Goal: Complete application form: Complete application form

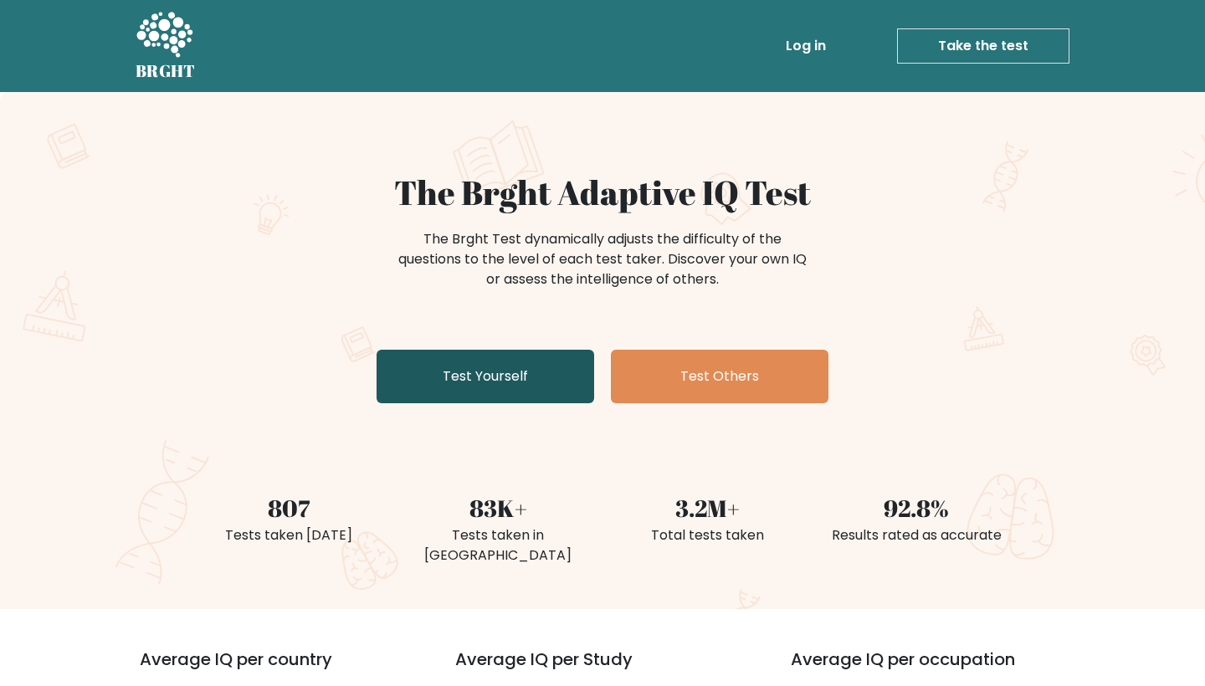
click at [465, 374] on link "Test Yourself" at bounding box center [486, 377] width 218 height 54
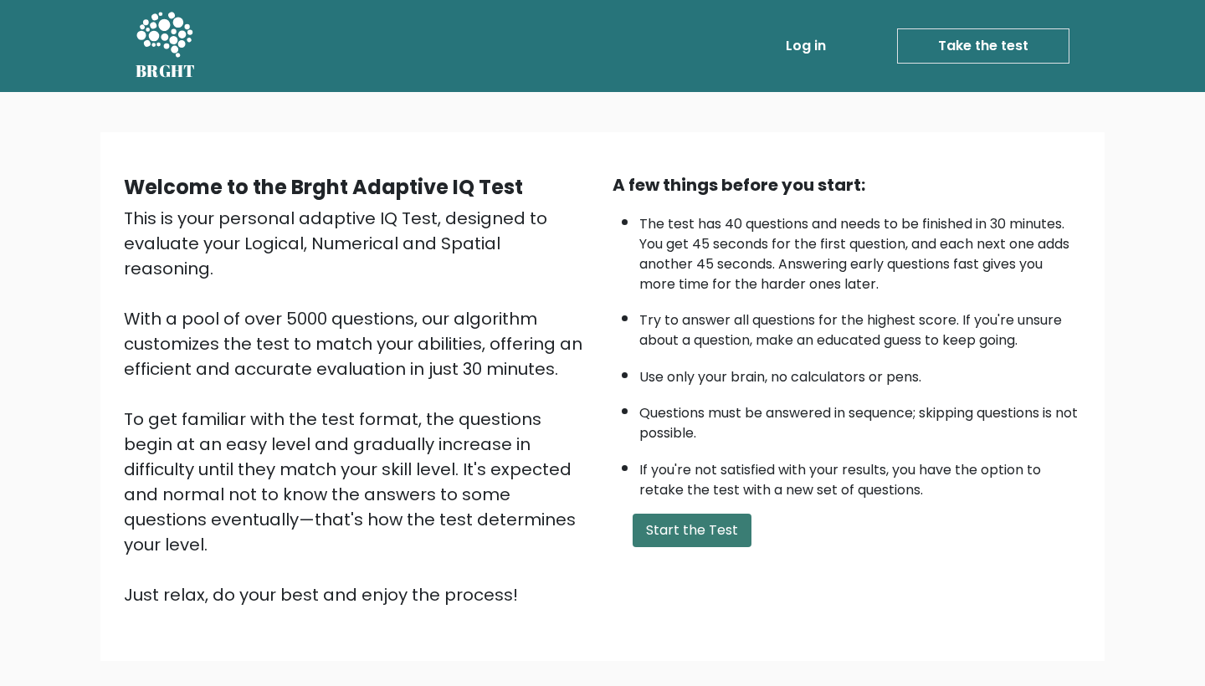
click at [684, 547] on button "Start the Test" at bounding box center [692, 530] width 119 height 33
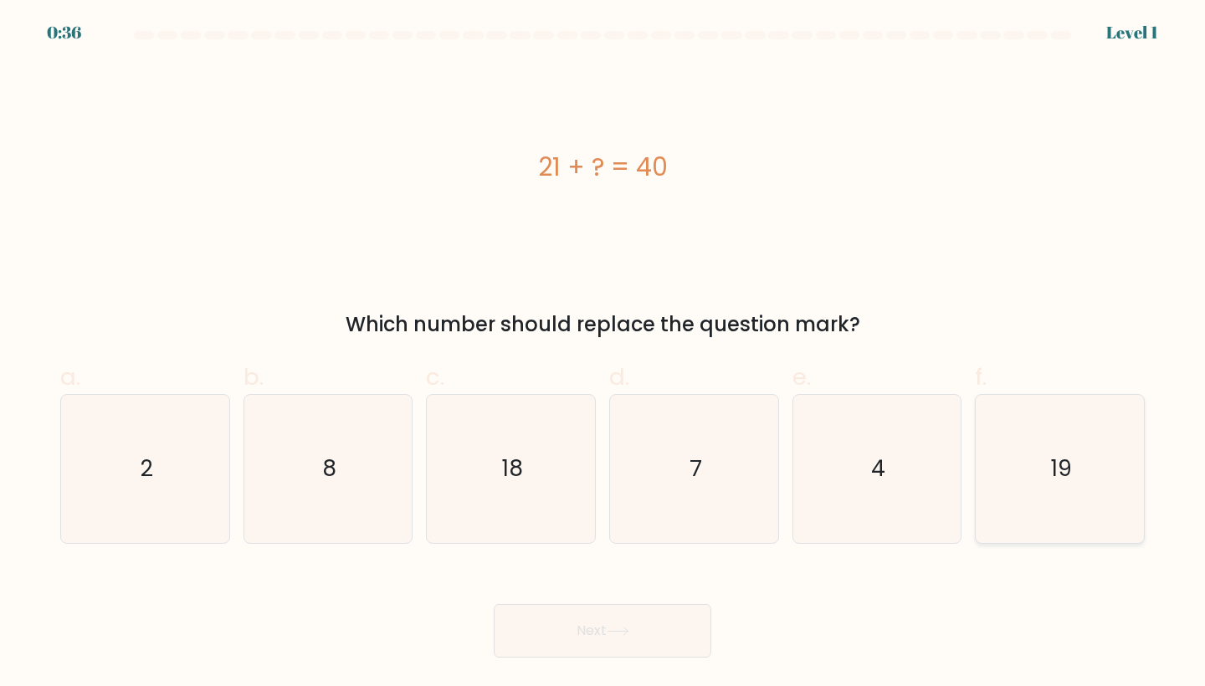
click at [1065, 472] on text "19" at bounding box center [1061, 469] width 21 height 31
click at [603, 354] on input "f. 19" at bounding box center [603, 348] width 1 height 11
radio input "true"
click at [636, 636] on button "Next" at bounding box center [603, 631] width 218 height 54
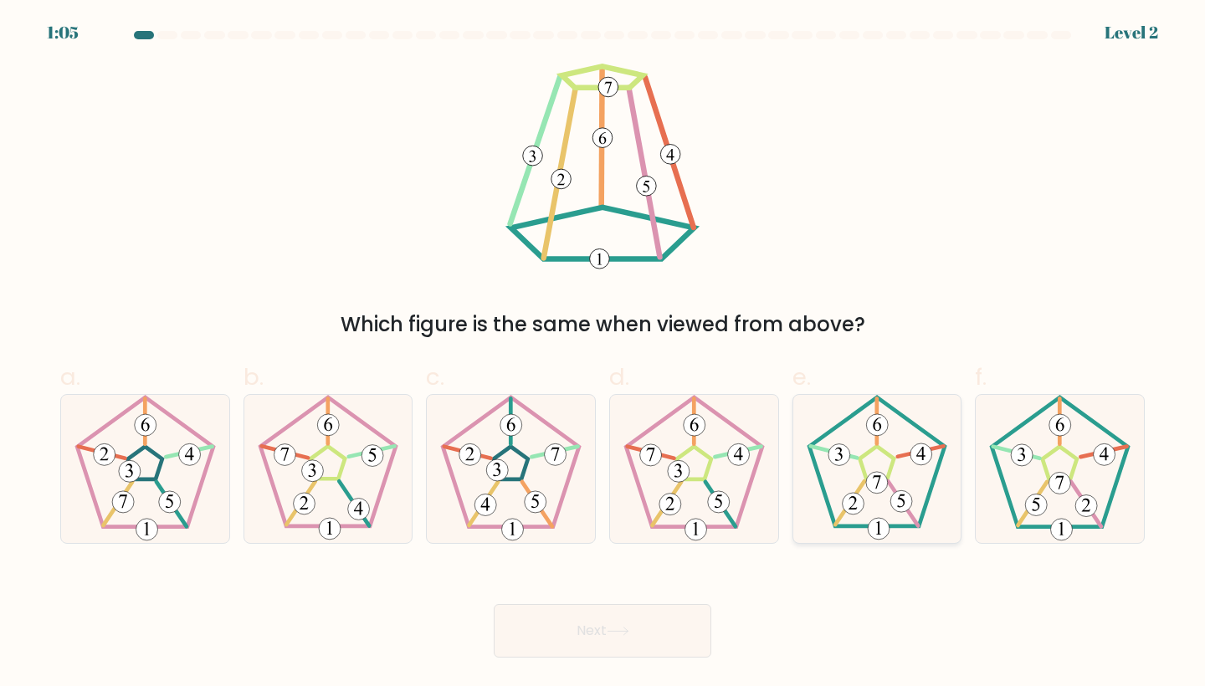
click at [874, 488] on 180 at bounding box center [877, 484] width 22 height 22
click at [603, 354] on input "e." at bounding box center [603, 348] width 1 height 11
radio input "true"
click at [617, 639] on button "Next" at bounding box center [603, 631] width 218 height 54
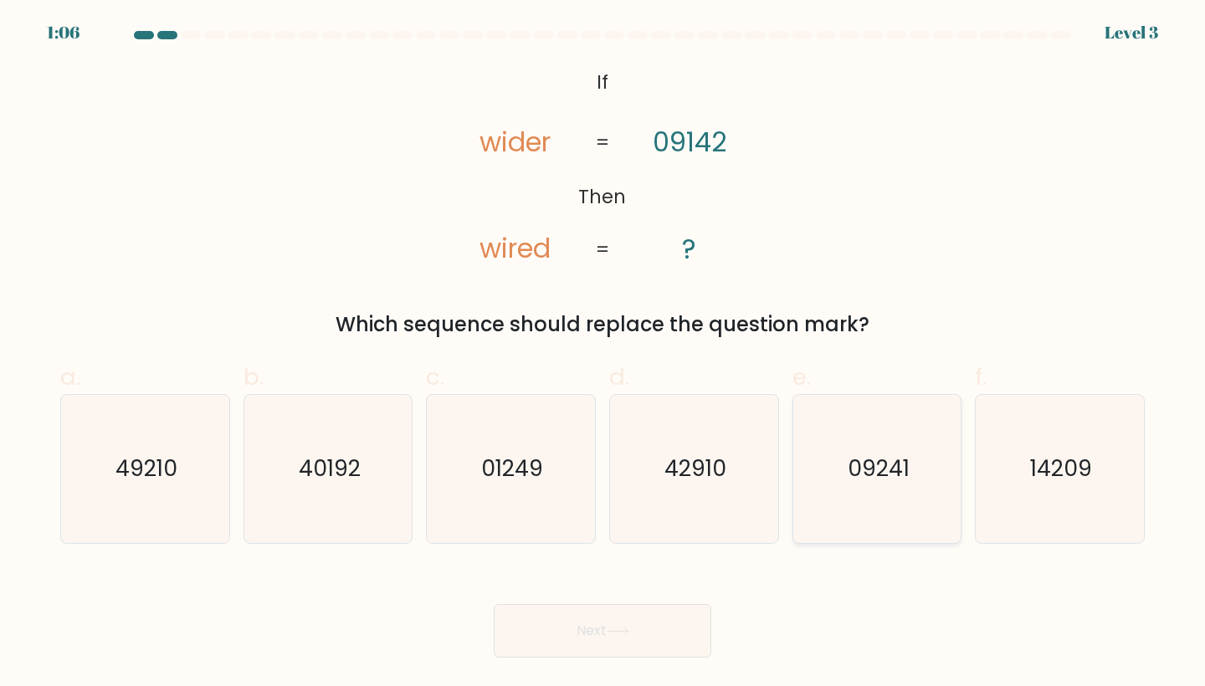
click at [894, 487] on icon "09241" at bounding box center [878, 469] width 148 height 148
click at [603, 354] on input "e. 09241" at bounding box center [603, 348] width 1 height 11
radio input "true"
click at [634, 636] on button "Next" at bounding box center [603, 631] width 218 height 54
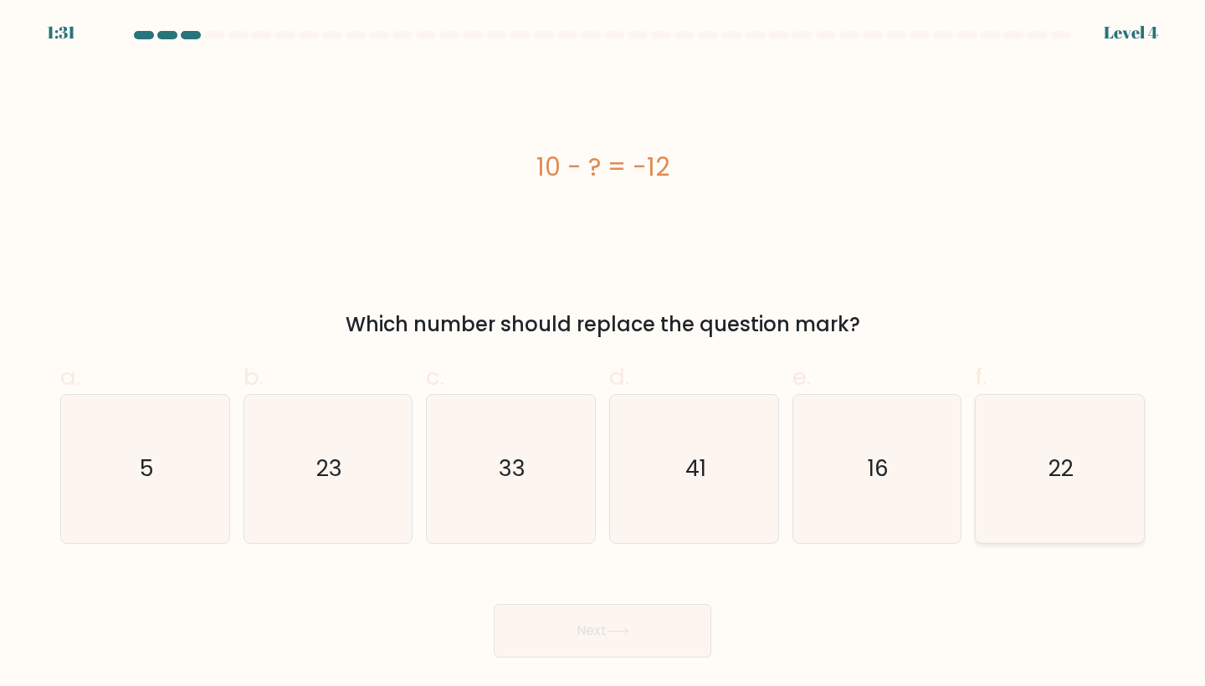
click at [1068, 502] on icon "22" at bounding box center [1060, 469] width 148 height 148
click at [603, 354] on input "f. 22" at bounding box center [603, 348] width 1 height 11
radio input "true"
click at [609, 627] on button "Next" at bounding box center [603, 631] width 218 height 54
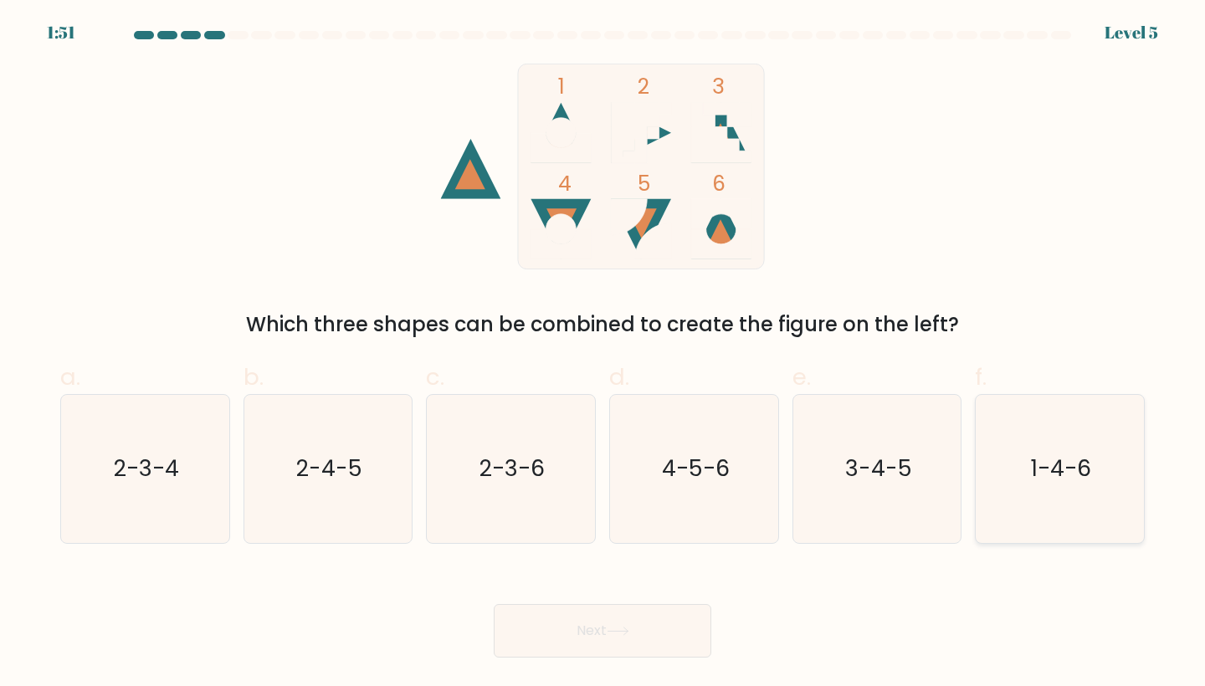
click at [1015, 458] on icon "1-4-6" at bounding box center [1060, 469] width 148 height 148
click at [603, 354] on input "f. 1-4-6" at bounding box center [603, 348] width 1 height 11
radio input "true"
click at [616, 629] on icon at bounding box center [618, 631] width 23 height 9
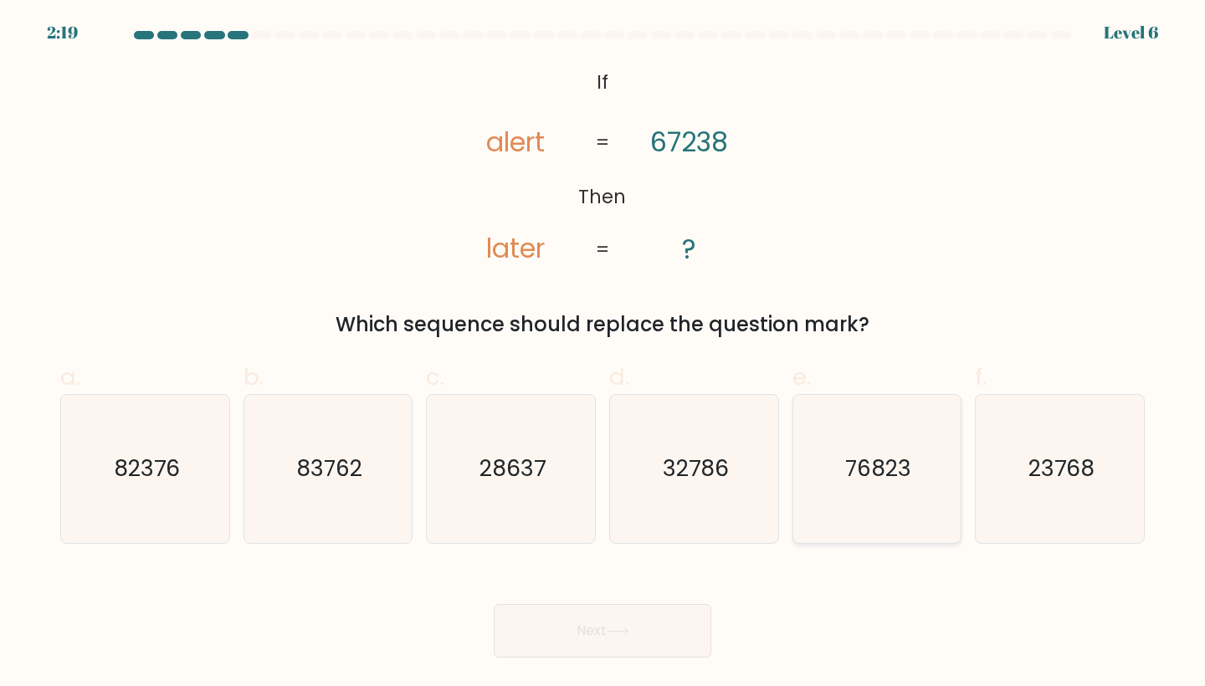
click at [869, 471] on text "76823" at bounding box center [878, 469] width 66 height 31
click at [603, 354] on input "e. 76823" at bounding box center [603, 348] width 1 height 11
radio input "true"
click at [611, 630] on icon at bounding box center [618, 631] width 23 height 9
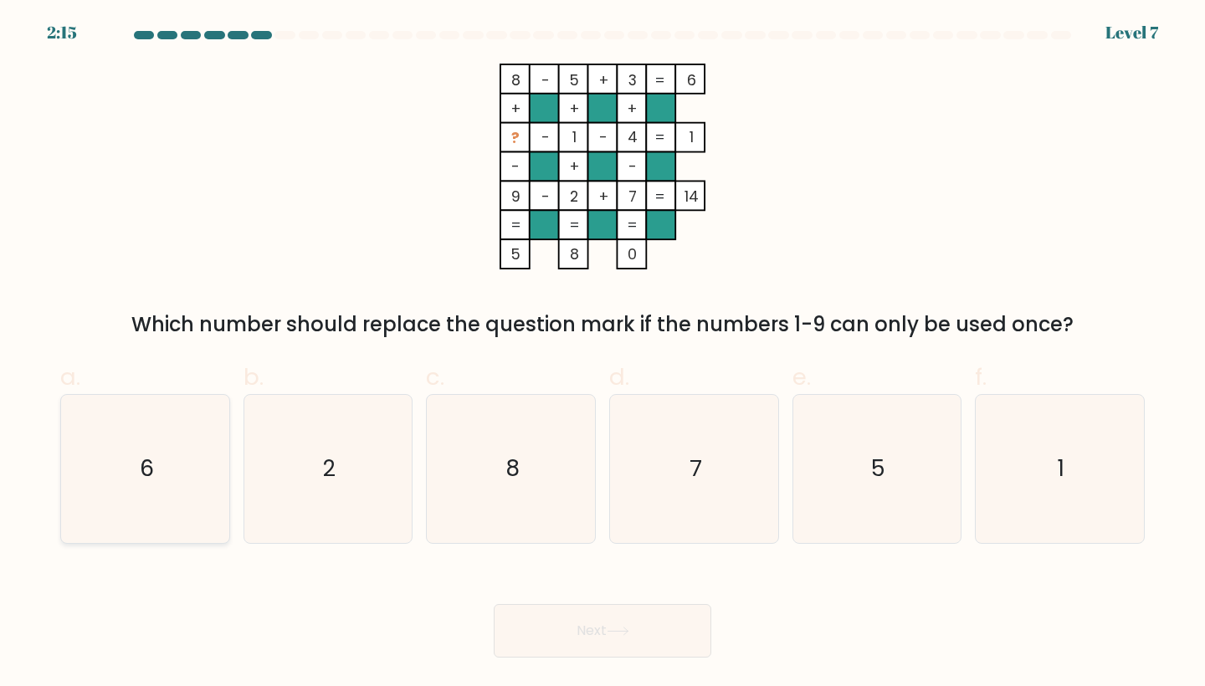
click at [187, 479] on icon "6" at bounding box center [145, 469] width 148 height 148
click at [603, 354] on input "a. 6" at bounding box center [603, 348] width 1 height 11
radio input "true"
click at [362, 475] on icon "2" at bounding box center [328, 469] width 148 height 148
click at [603, 354] on input "b. 2" at bounding box center [603, 348] width 1 height 11
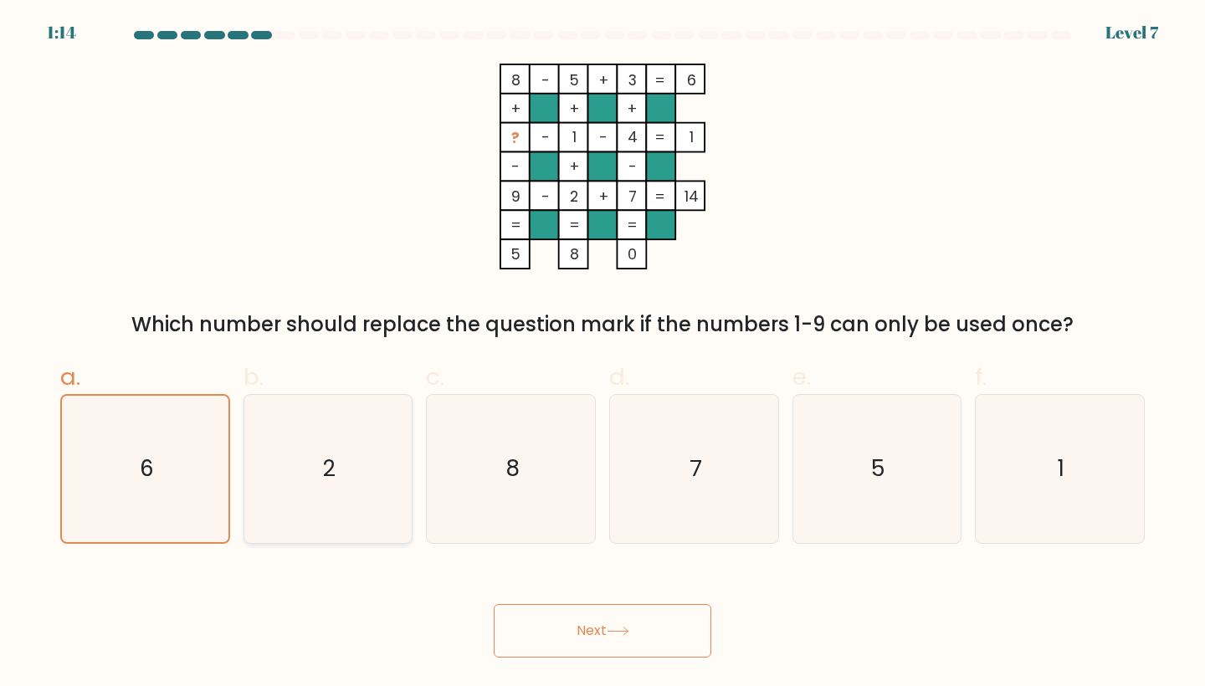
radio input "true"
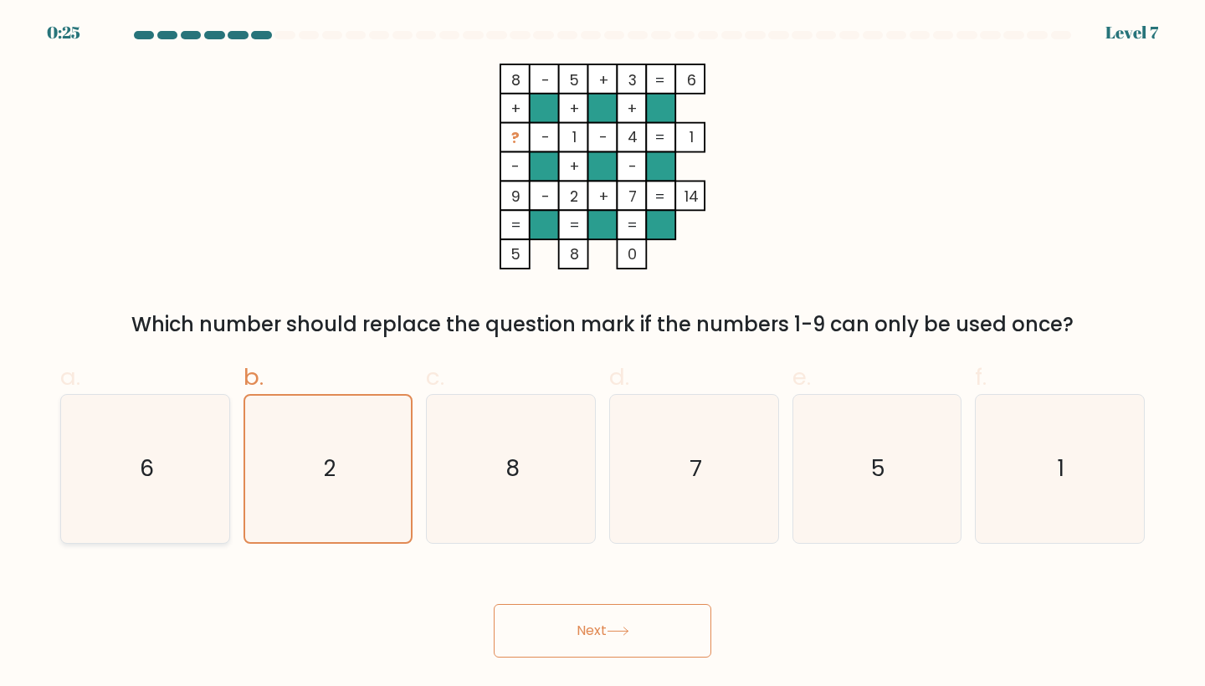
click at [161, 500] on icon "6" at bounding box center [145, 469] width 148 height 148
click at [603, 354] on input "a. 6" at bounding box center [603, 348] width 1 height 11
radio input "true"
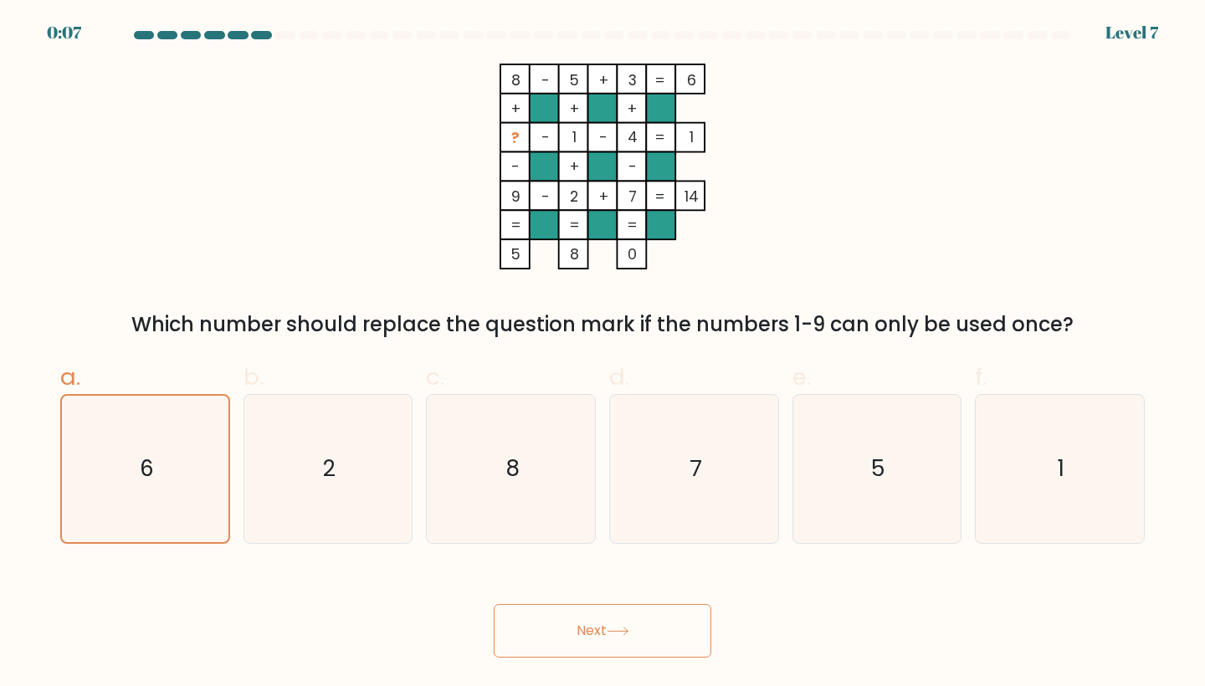
click at [582, 627] on button "Next" at bounding box center [603, 631] width 218 height 54
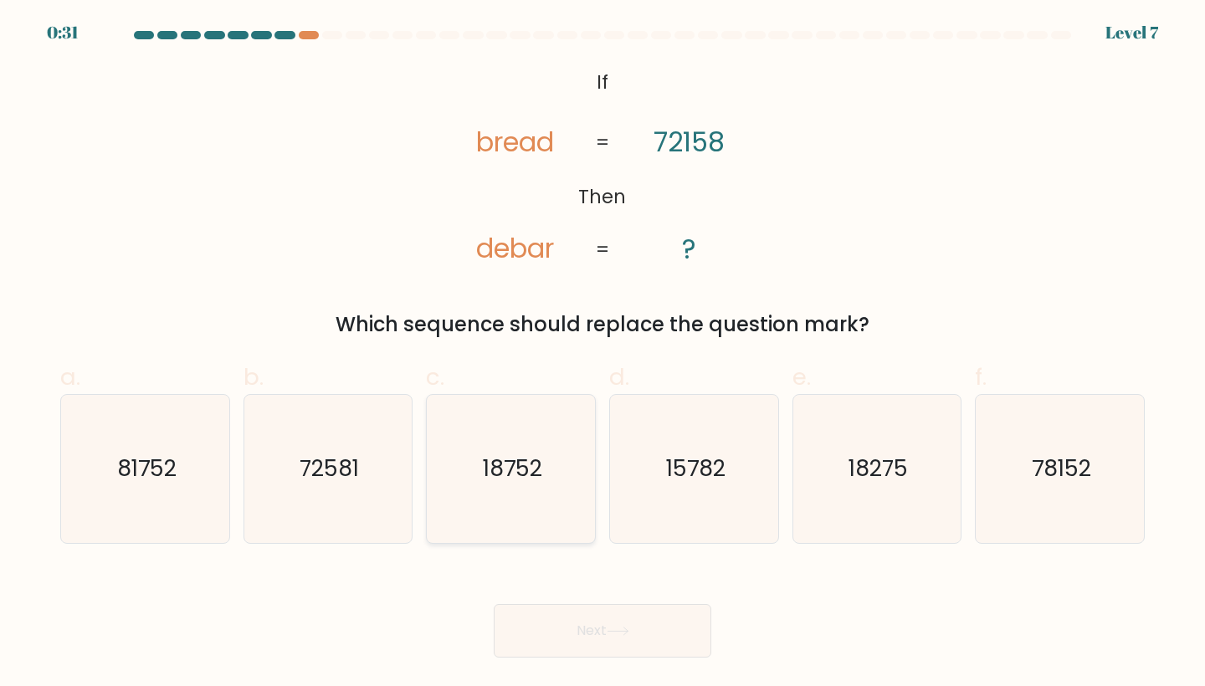
click at [525, 470] on text "18752" at bounding box center [512, 469] width 59 height 31
click at [603, 354] on input "c. 18752" at bounding box center [603, 348] width 1 height 11
radio input "true"
click at [104, 465] on icon "81752" at bounding box center [145, 469] width 148 height 148
click at [603, 354] on input "a. 81752" at bounding box center [603, 348] width 1 height 11
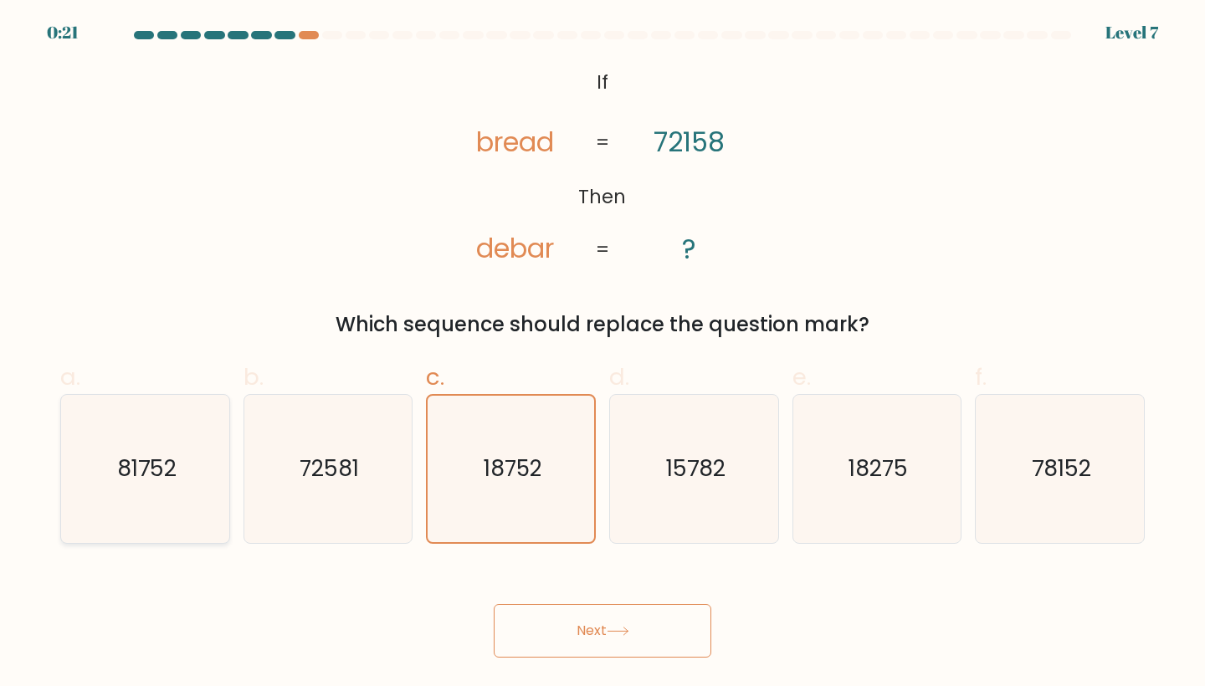
radio input "true"
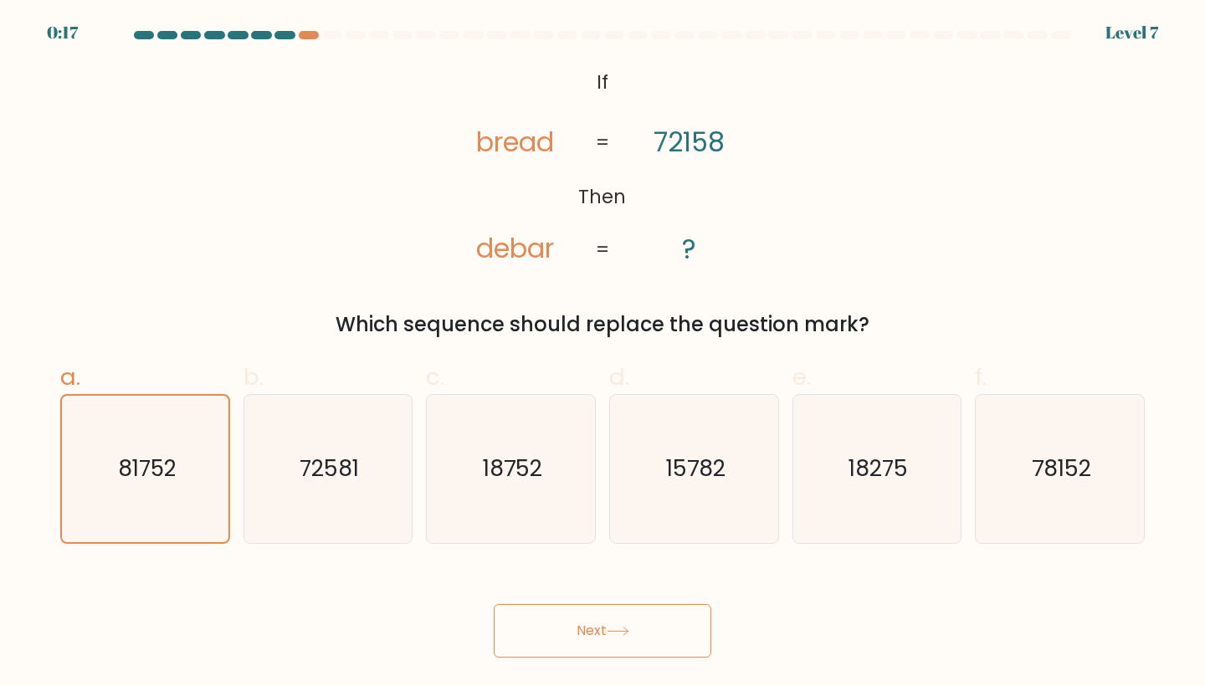
click at [612, 630] on icon at bounding box center [618, 631] width 23 height 9
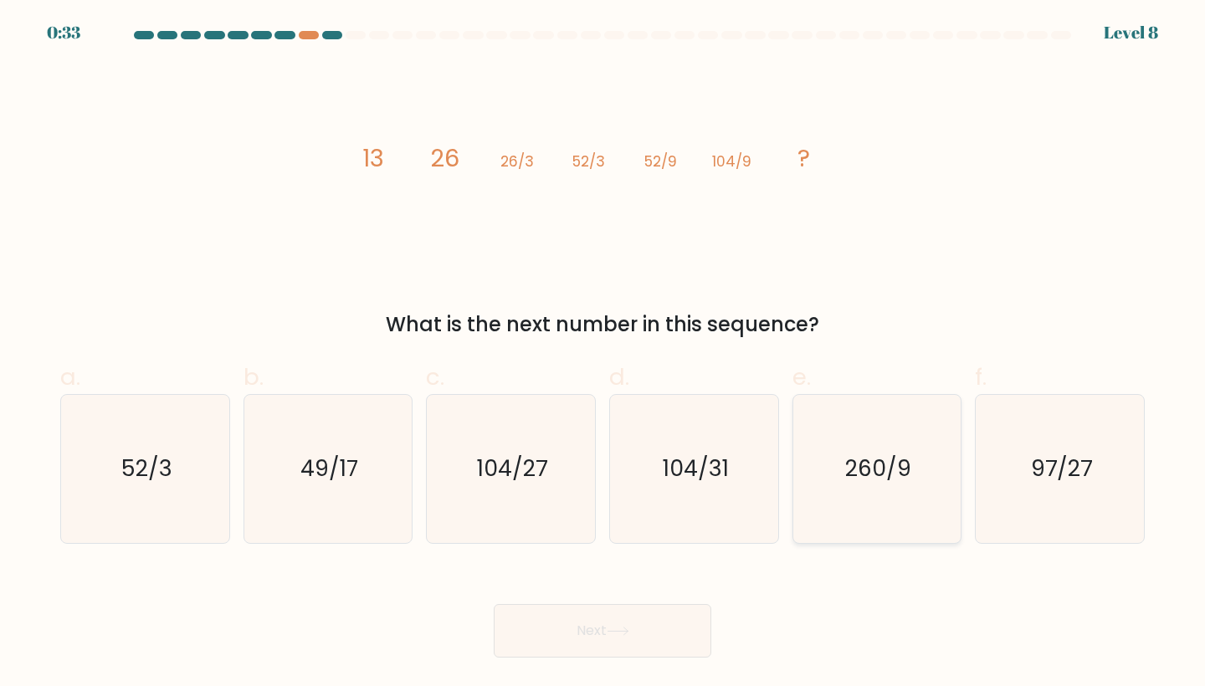
click at [885, 476] on text "260/9" at bounding box center [878, 469] width 66 height 31
click at [603, 354] on input "e. 260/9" at bounding box center [603, 348] width 1 height 11
radio input "true"
click at [575, 637] on button "Next" at bounding box center [603, 631] width 218 height 54
